Goal: Task Accomplishment & Management: Manage account settings

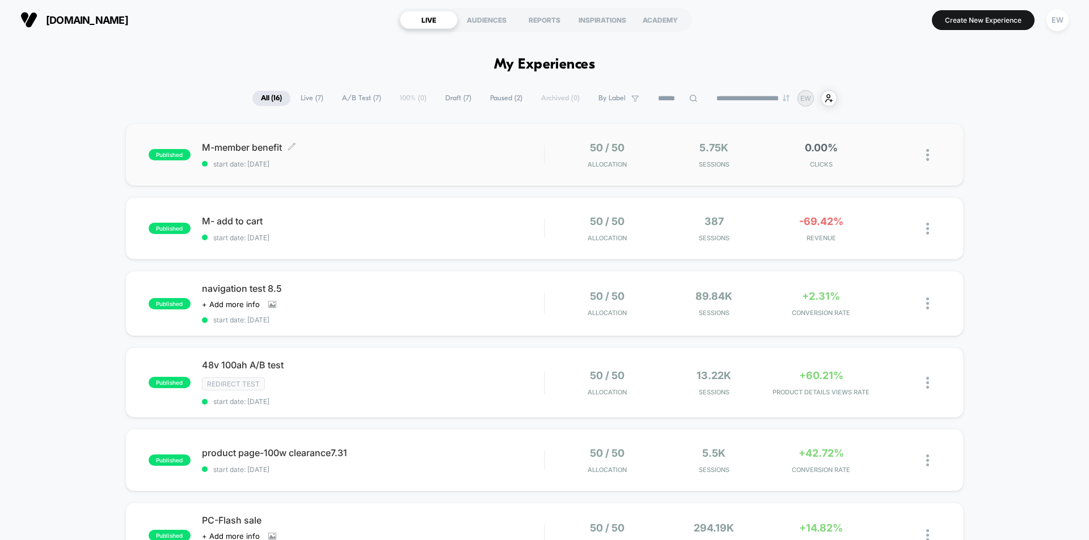
click at [257, 147] on span "M-member benefit Click to edit experience details" at bounding box center [373, 147] width 342 height 11
click at [250, 149] on span "M-member benefit Click to edit experience details" at bounding box center [373, 147] width 342 height 11
